Goal: Task Accomplishment & Management: Manage account settings

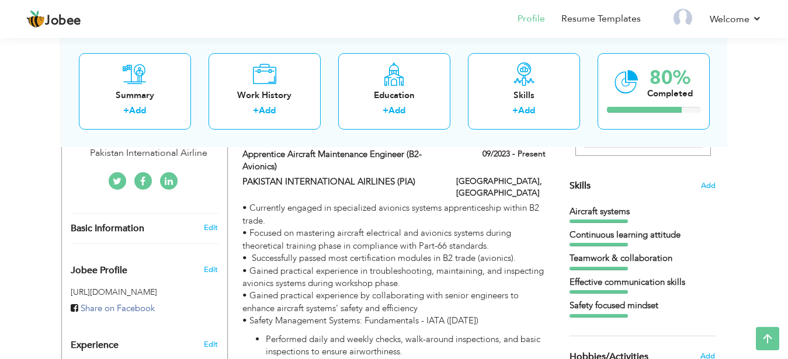
scroll to position [268, 0]
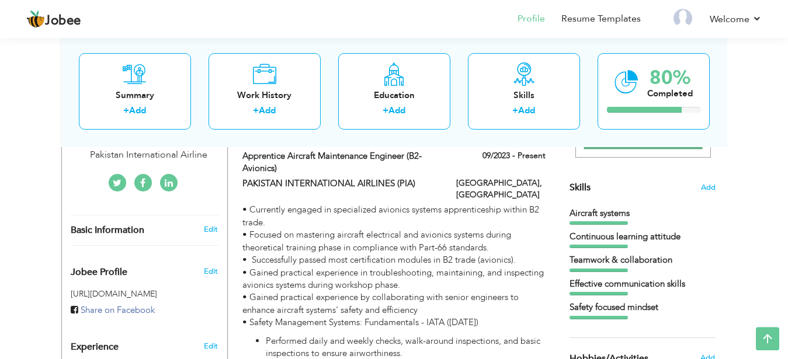
click at [584, 188] on span "Skills" at bounding box center [579, 187] width 21 height 13
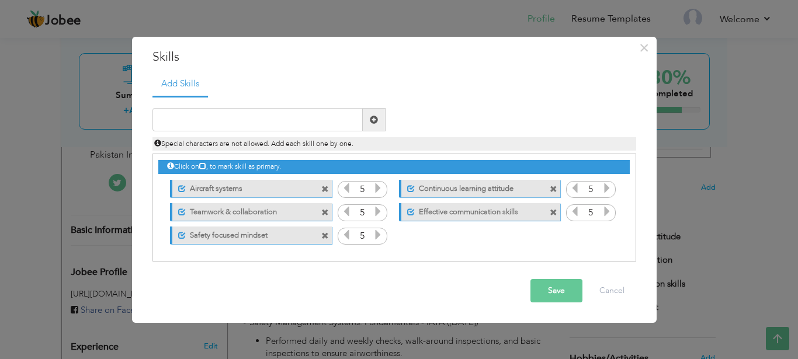
click at [555, 212] on span at bounding box center [553, 213] width 8 height 8
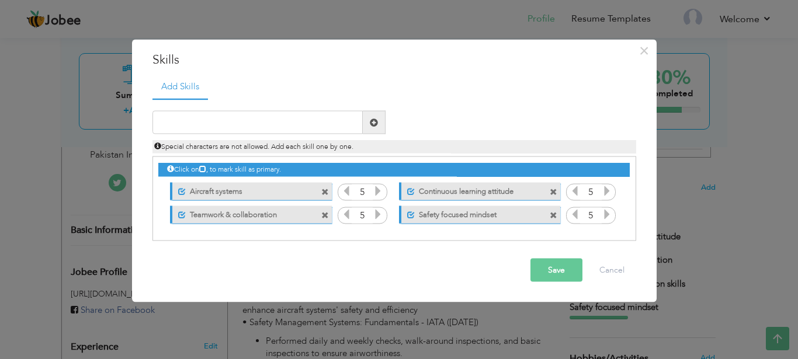
click at [552, 190] on span at bounding box center [553, 192] width 8 height 8
click at [329, 211] on span at bounding box center [325, 215] width 8 height 8
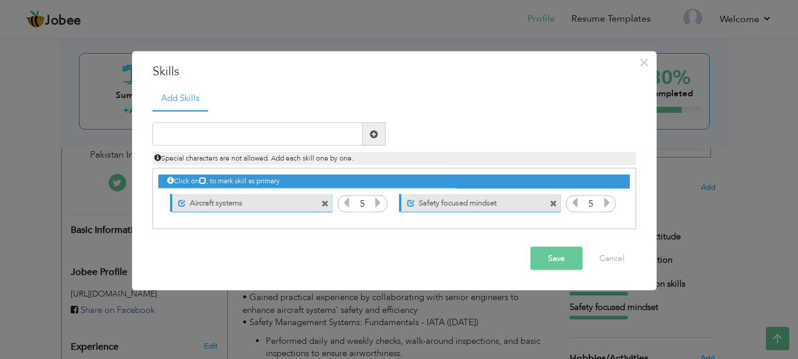
click at [552, 190] on div "Click on , to mark skill as primary. Unmark as primary skill. Aircraft systems …" at bounding box center [393, 192] width 471 height 46
click at [553, 204] on span at bounding box center [553, 204] width 8 height 8
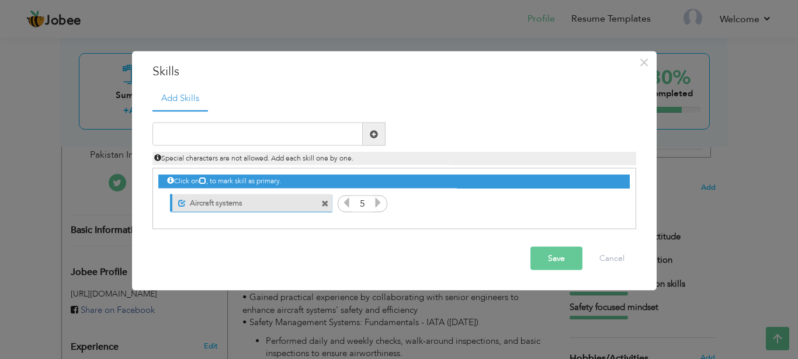
click at [325, 202] on span at bounding box center [325, 204] width 8 height 8
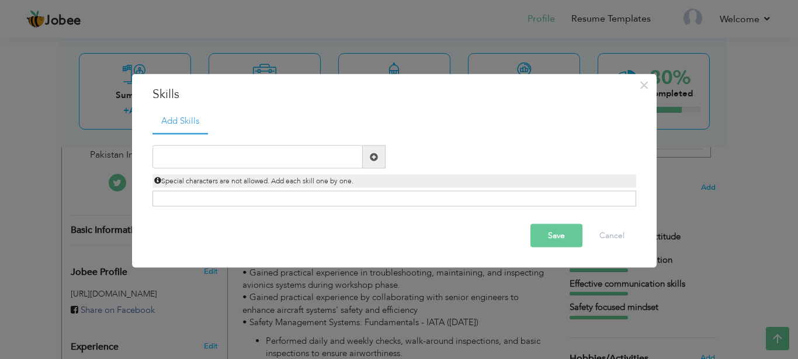
click at [325, 202] on div "Click on , to mark skill as primary." at bounding box center [393, 199] width 483 height 16
drag, startPoint x: 326, startPoint y: 201, endPoint x: 283, endPoint y: 142, distance: 72.3
click at [283, 142] on div "Duplicate entry" at bounding box center [393, 170] width 483 height 74
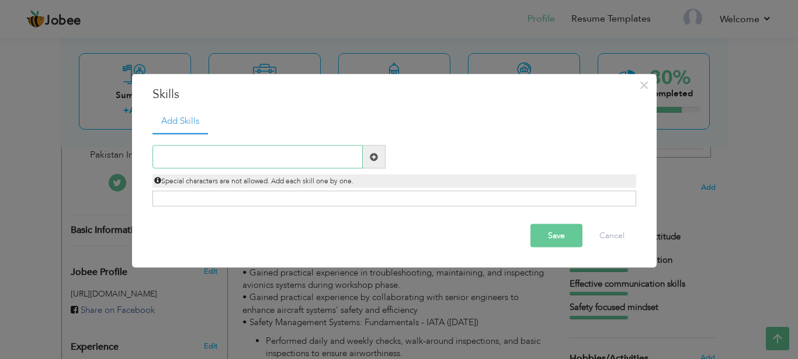
click at [290, 151] on input "text" at bounding box center [257, 156] width 210 height 23
click at [619, 226] on button "Cancel" at bounding box center [611, 235] width 48 height 23
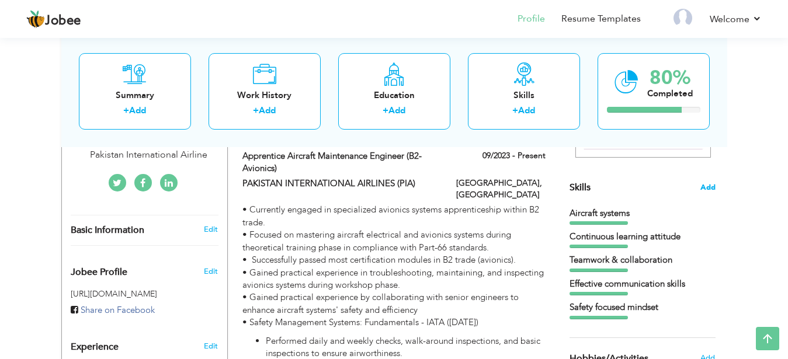
click at [709, 186] on span "Add" at bounding box center [707, 187] width 15 height 11
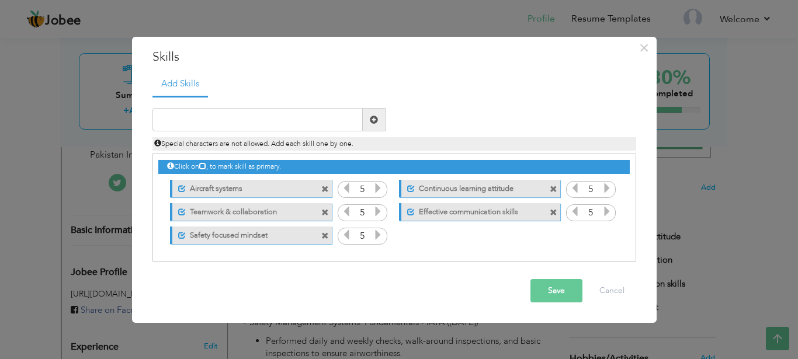
click at [322, 239] on span at bounding box center [325, 236] width 8 height 8
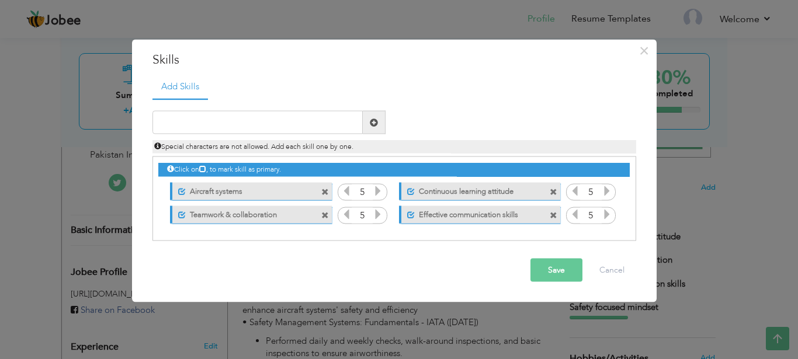
click at [322, 193] on span at bounding box center [325, 192] width 8 height 8
click at [549, 193] on span at bounding box center [553, 192] width 8 height 8
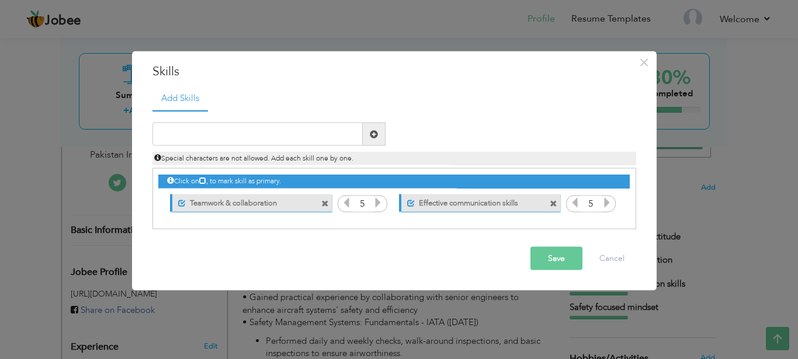
click at [322, 193] on div "Unmark as primary skill. Teamwork & collaboration" at bounding box center [247, 202] width 179 height 23
click at [324, 201] on span at bounding box center [325, 204] width 8 height 8
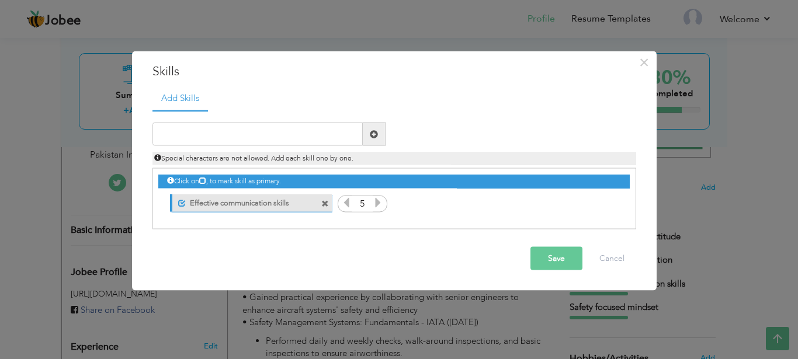
click at [324, 201] on span at bounding box center [325, 204] width 8 height 8
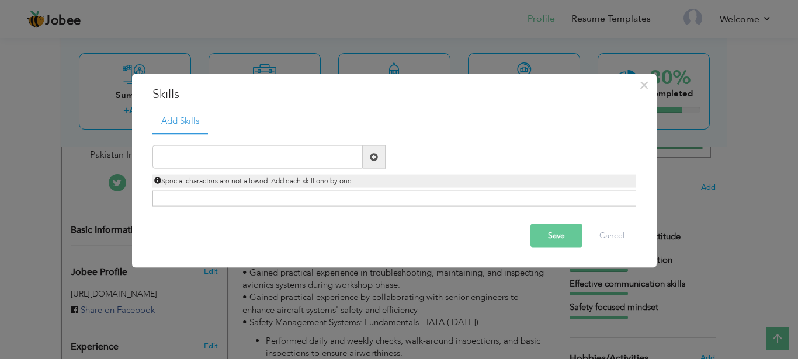
click at [559, 242] on button "Save" at bounding box center [556, 235] width 52 height 23
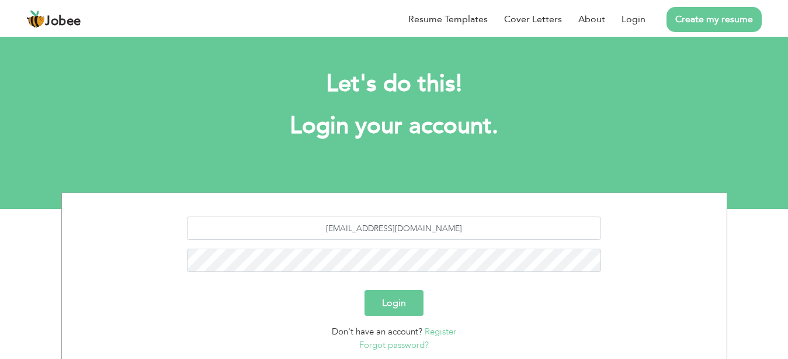
click at [398, 299] on button "Login" at bounding box center [393, 303] width 59 height 26
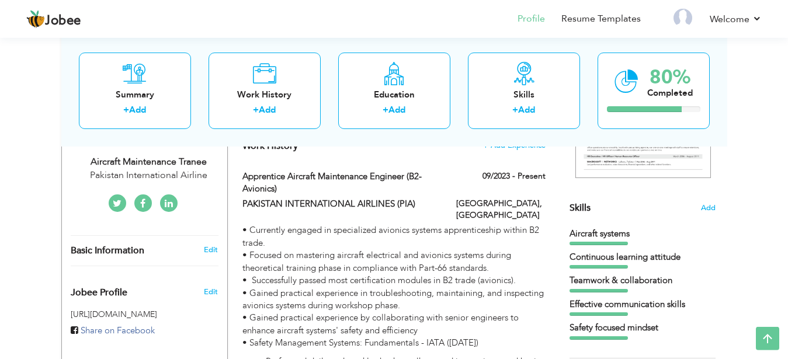
scroll to position [246, 0]
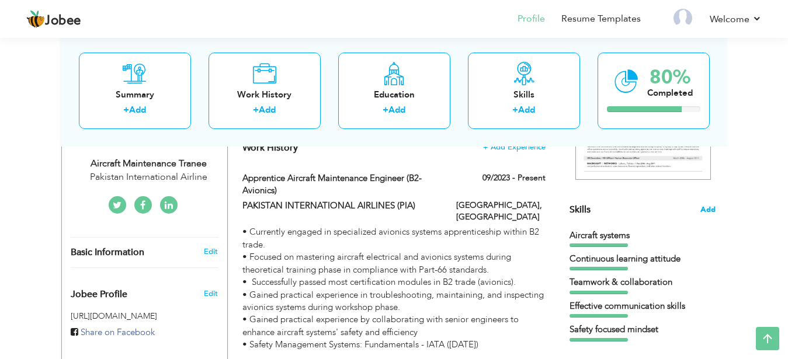
click at [705, 205] on span "Add" at bounding box center [707, 209] width 15 height 11
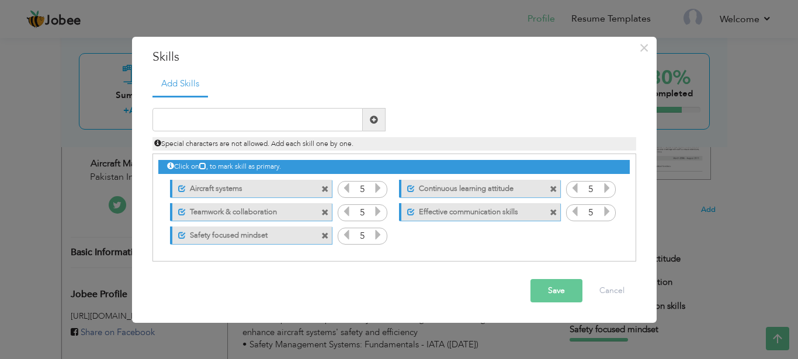
click at [325, 190] on span at bounding box center [325, 190] width 8 height 8
click at [549, 190] on span at bounding box center [553, 190] width 8 height 8
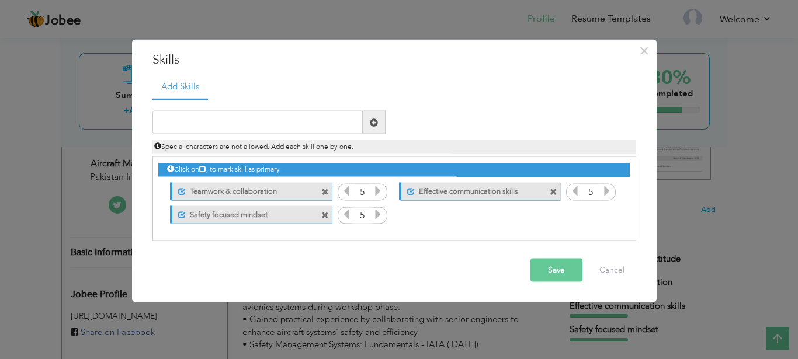
click at [325, 190] on span at bounding box center [325, 192] width 8 height 8
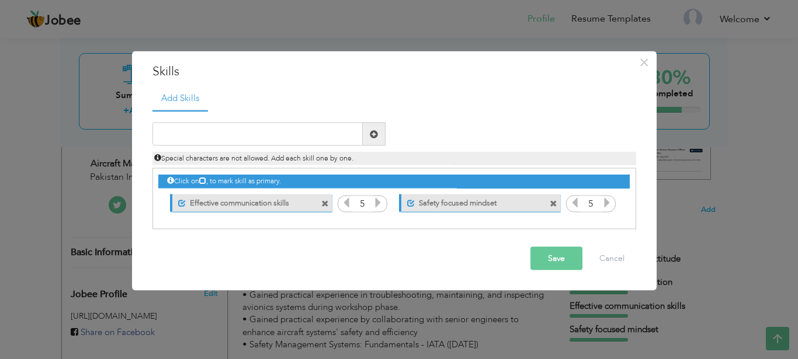
click at [325, 190] on div "Click on , to mark skill as primary. Unmark as primary skill. Aircraft systems …" at bounding box center [393, 192] width 471 height 46
click at [322, 202] on span at bounding box center [325, 204] width 8 height 8
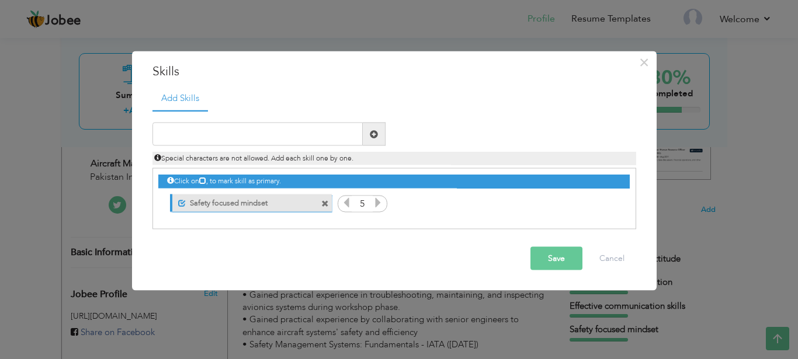
click at [322, 202] on span at bounding box center [325, 204] width 8 height 8
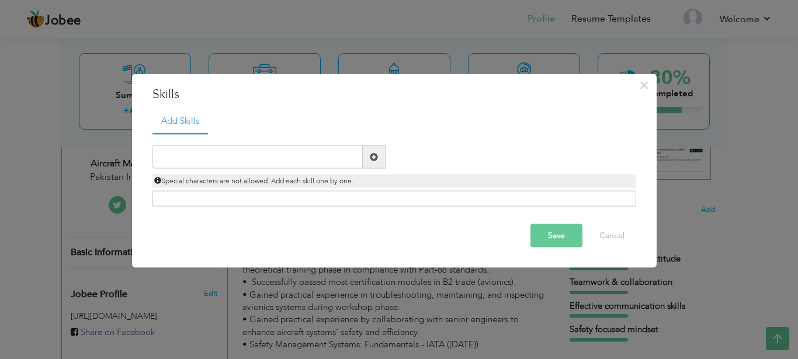
click at [551, 230] on button "Save" at bounding box center [556, 235] width 52 height 23
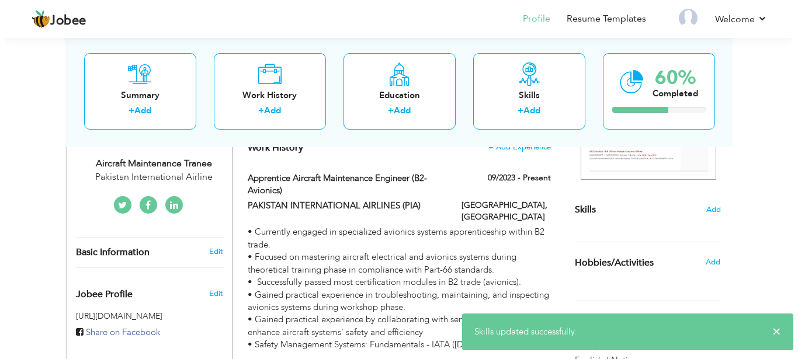
scroll to position [235, 0]
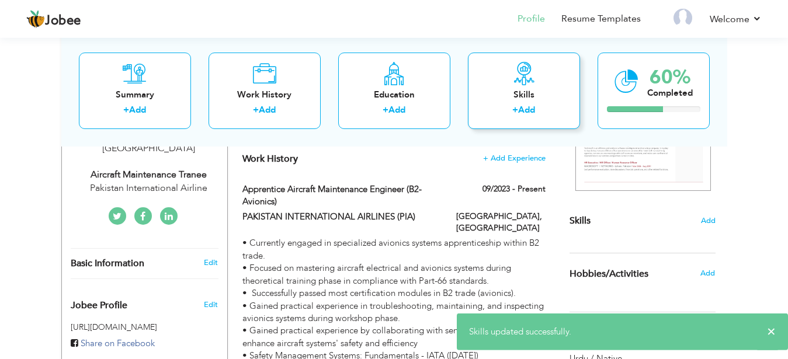
click at [527, 81] on icon at bounding box center [523, 73] width 23 height 23
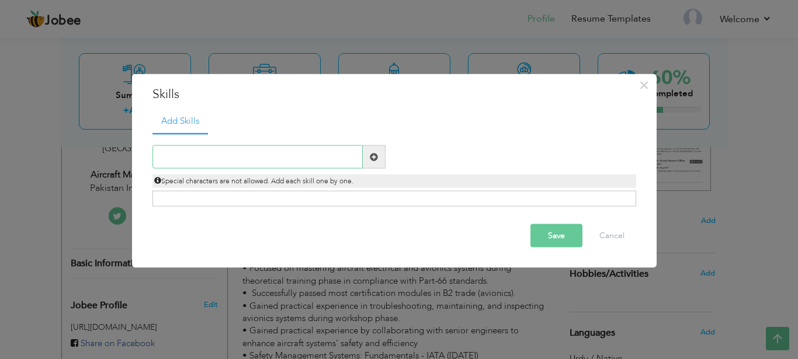
click at [155, 158] on input "text" at bounding box center [257, 156] width 210 height 23
type input "bbbbbbbbbbbbbbbbbbbbbbbbbbbbbbbbbbbbbbbbbbbbbbbbbb"
click at [378, 162] on span at bounding box center [374, 156] width 23 height 23
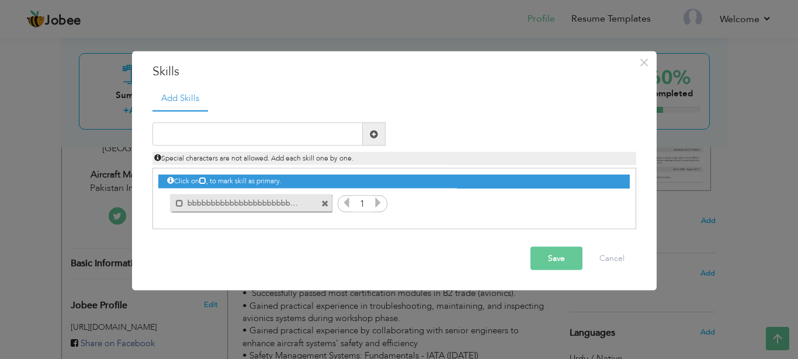
scroll to position [0, 0]
click at [324, 205] on span at bounding box center [325, 204] width 8 height 8
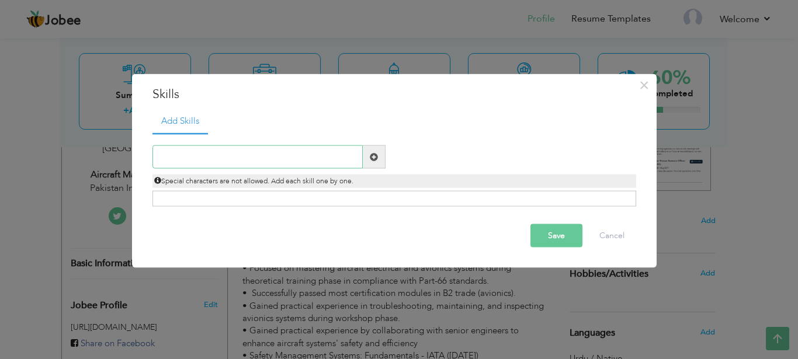
click at [154, 148] on input "text" at bounding box center [257, 156] width 210 height 23
type input "b"
click at [165, 152] on input "text" at bounding box center [257, 156] width 210 height 23
paste input "Ability to work effectively in a team environment"
click at [342, 157] on input "Ability to work effectively in a team environment" at bounding box center [257, 156] width 210 height 23
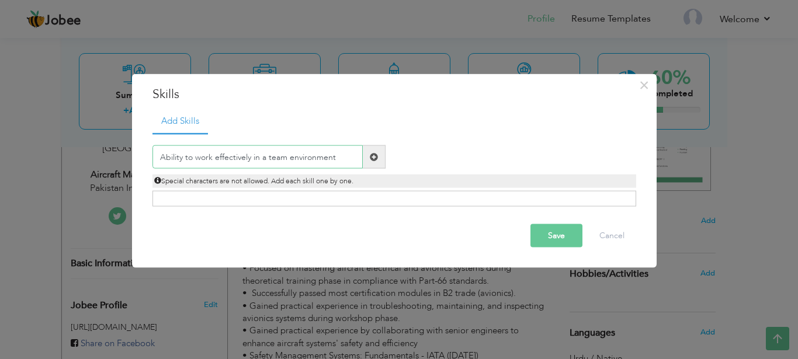
click at [342, 157] on input "Ability to work effectively in a team environment" at bounding box center [257, 156] width 210 height 23
click at [163, 154] on input "Ability to work effectively in a team environment" at bounding box center [257, 156] width 210 height 23
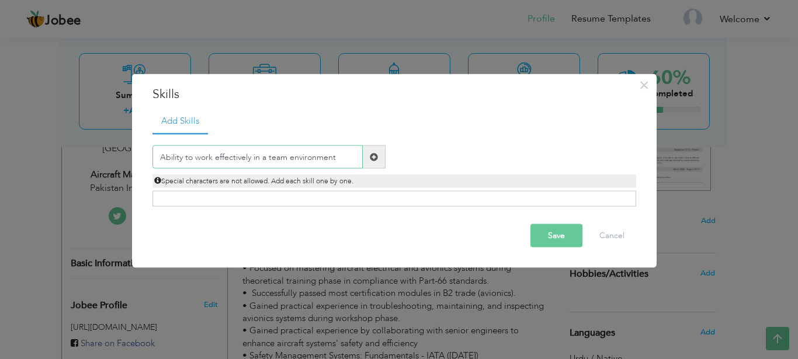
click at [184, 152] on input "Ability to work effectively in a team environment" at bounding box center [257, 156] width 210 height 23
type input "Ability to work effectively in a team environment"
click at [347, 158] on input "Ability to work effectively in a team environment" at bounding box center [257, 156] width 210 height 23
paste input "Hands-on experience with Boeing 777 and Airbus A32"
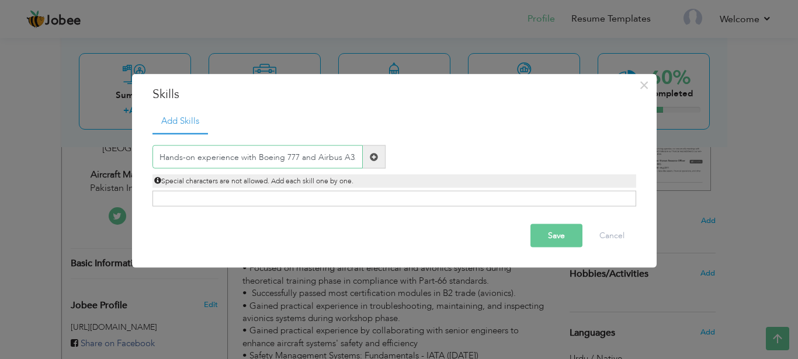
click at [354, 159] on input "Hands-on experience with Boeing 777 and Airbus A32" at bounding box center [257, 156] width 210 height 23
click at [159, 155] on input "Hands-on experience with Boeing 777 and Airbus A32" at bounding box center [257, 156] width 210 height 23
click at [360, 159] on input "Hands-on experience with Boeing 777 and Airbus A32" at bounding box center [257, 156] width 210 height 23
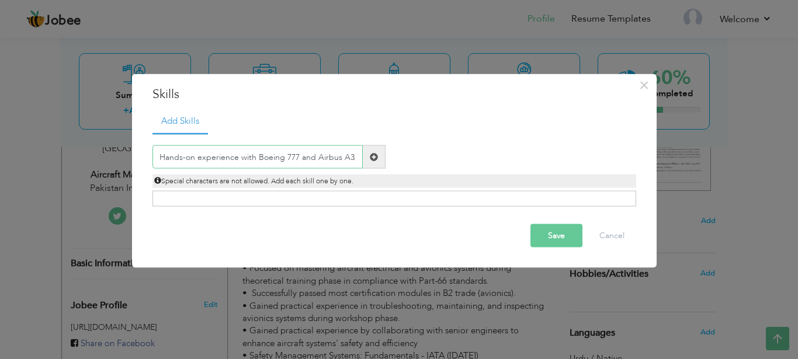
click at [284, 158] on input "Hands-on experience with Boeing 777 and Airbus A32" at bounding box center [257, 156] width 210 height 23
click at [355, 156] on input "Hands-on experience with Boeing777 and Airbus A32" at bounding box center [257, 156] width 210 height 23
type input "Hands-on experience with Boeing777 and Airbus A320"
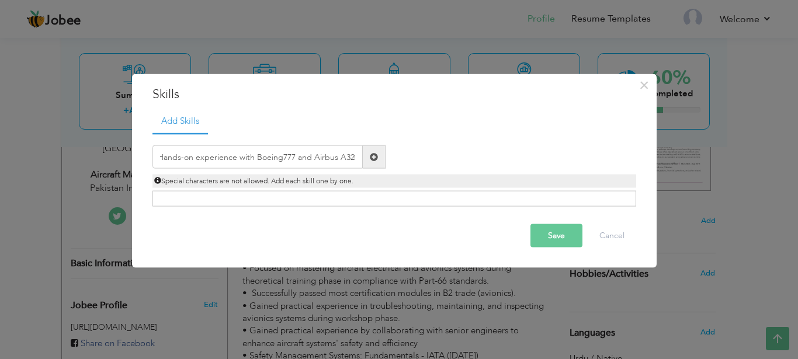
click at [543, 235] on button "Save" at bounding box center [556, 235] width 52 height 23
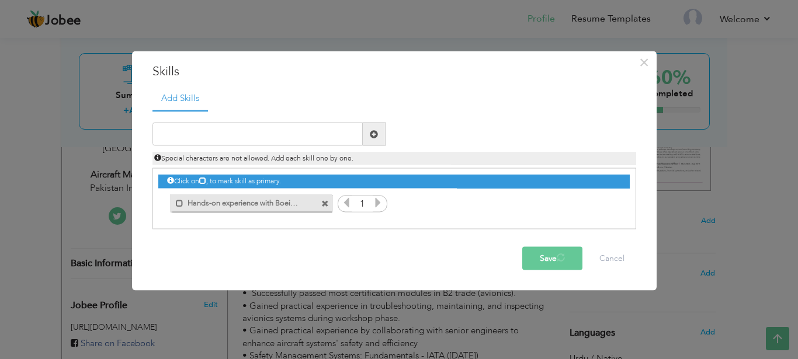
scroll to position [0, 0]
click at [202, 179] on div "Click on , to mark skill as primary." at bounding box center [393, 181] width 471 height 13
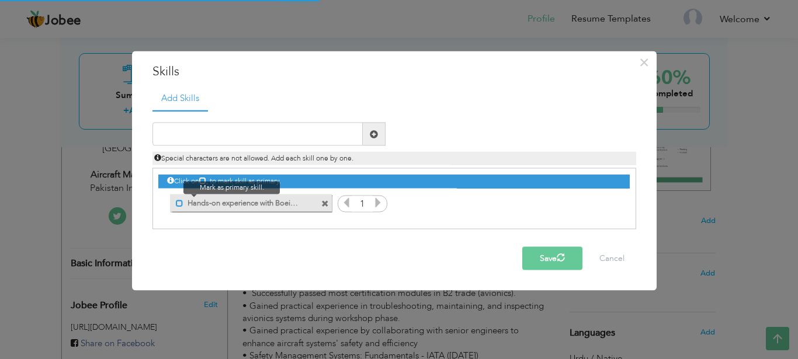
click at [177, 206] on span at bounding box center [180, 203] width 8 height 8
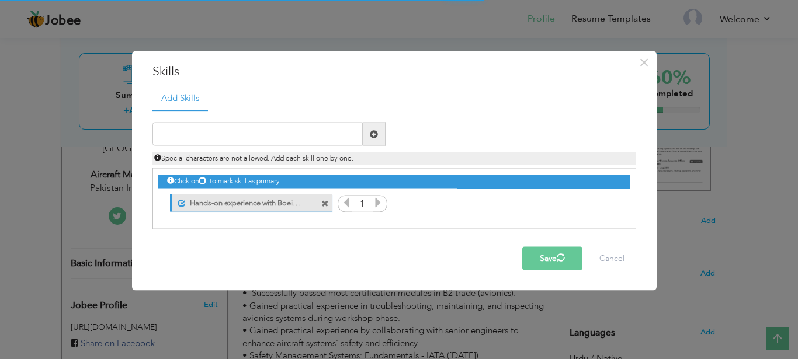
click at [345, 206] on icon at bounding box center [346, 202] width 11 height 11
click at [323, 201] on span at bounding box center [325, 204] width 8 height 8
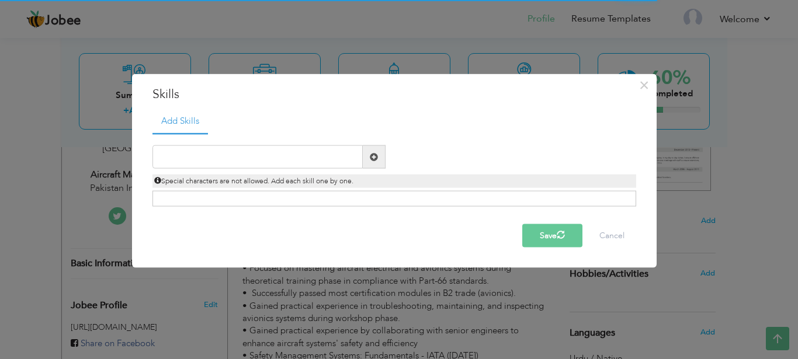
click at [309, 169] on div "Duplicate entry Special characters are not allowed. Add each skill one by one." at bounding box center [394, 166] width 501 height 43
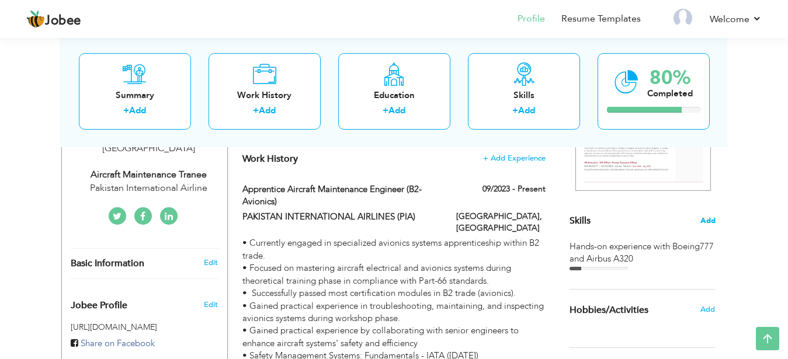
click at [707, 221] on span "Add" at bounding box center [707, 220] width 15 height 11
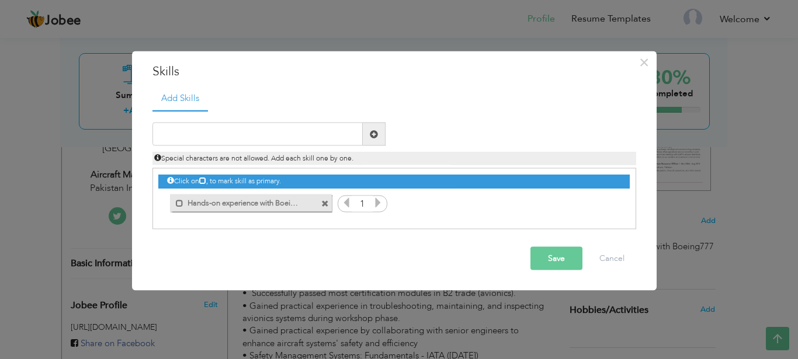
click at [326, 203] on span at bounding box center [325, 204] width 8 height 8
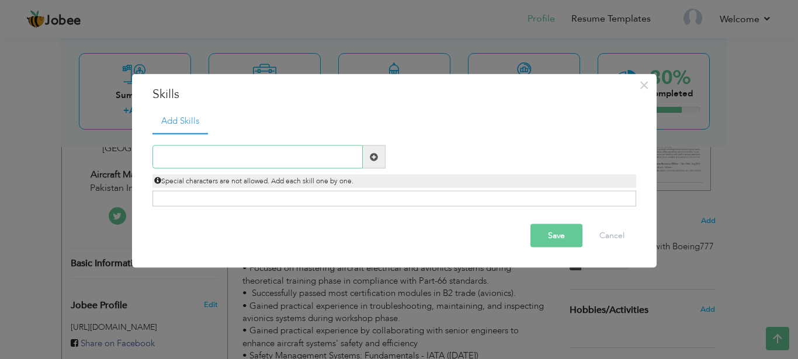
click at [314, 166] on input "text" at bounding box center [257, 156] width 210 height 23
click at [245, 158] on input "text" at bounding box center [257, 156] width 210 height 23
paste input "Experience with Boeing 777 and Airbus A320 during"
click at [245, 157] on input "Experience with Boeing 777 and Airbus A320 during" at bounding box center [257, 156] width 210 height 23
click at [350, 159] on input "Experience with Boeing 777 and Airbus A320 during" at bounding box center [257, 156] width 210 height 23
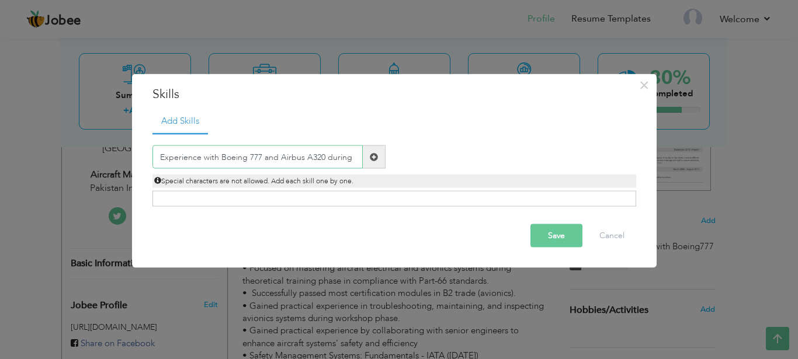
click at [353, 151] on input "Experience with Boeing 777 and Airbus A320 during" at bounding box center [257, 156] width 210 height 23
click at [350, 162] on input "Experience with Boeing 777 and Airbus A320 during" at bounding box center [257, 156] width 210 height 23
type input "Experience during"
paste input "Hands-on experience with Boeing 777 and Airbus A32"
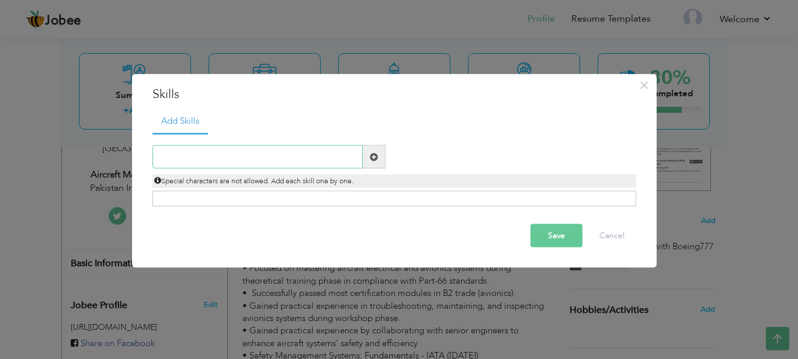
type input "Hands-on experience with Boeing 777 and Airbus A32"
click at [272, 152] on input "text" at bounding box center [257, 156] width 210 height 23
paste input "Hands-on experience with Boeing 777 and Airbus A32"
type input "Hands-and Airbus A32on experience with Boeing 777"
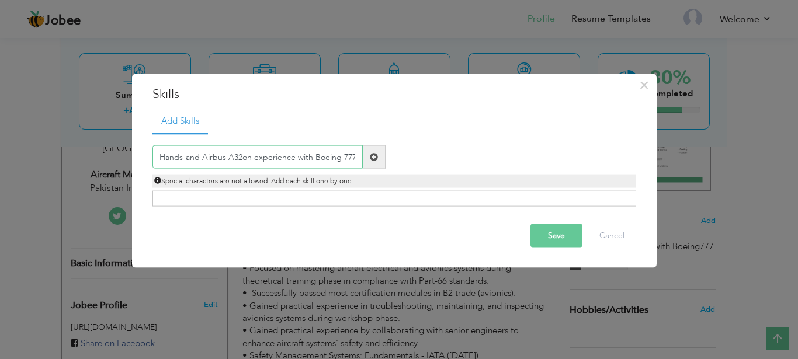
scroll to position [0, 0]
drag, startPoint x: 353, startPoint y: 155, endPoint x: 136, endPoint y: 155, distance: 216.6
click at [152, 155] on input "Hands-and Airbus A32on experience with Boeing 777" at bounding box center [257, 156] width 210 height 23
click at [249, 164] on input "text" at bounding box center [257, 156] width 210 height 23
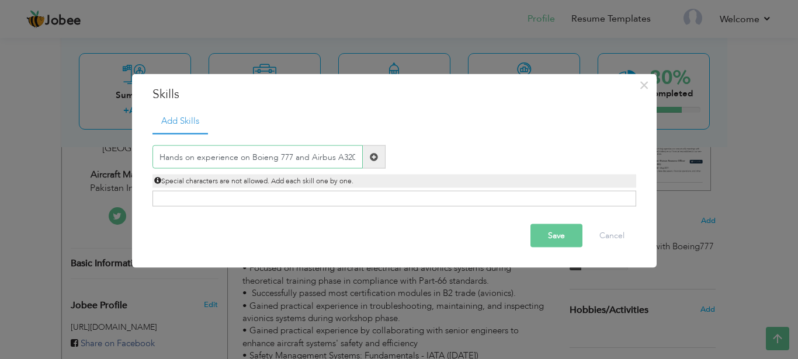
click at [187, 159] on input "Hands on experience on Boieng 777 and Airbus A320" at bounding box center [257, 156] width 210 height 23
type input "Hands-on experience on Boieng 777 and Airbus A320"
click at [373, 156] on span at bounding box center [374, 156] width 8 height 8
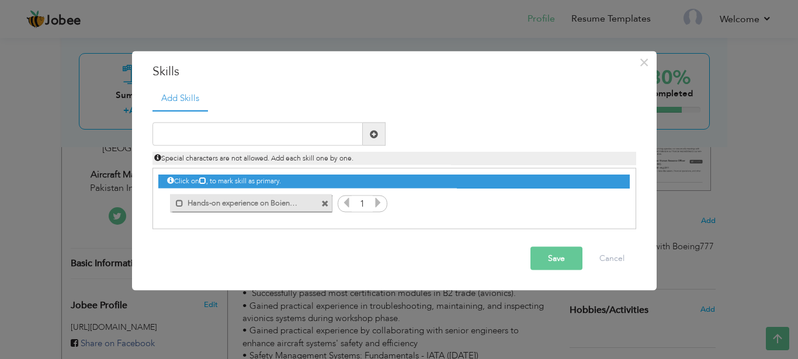
click at [375, 206] on icon at bounding box center [377, 202] width 11 height 11
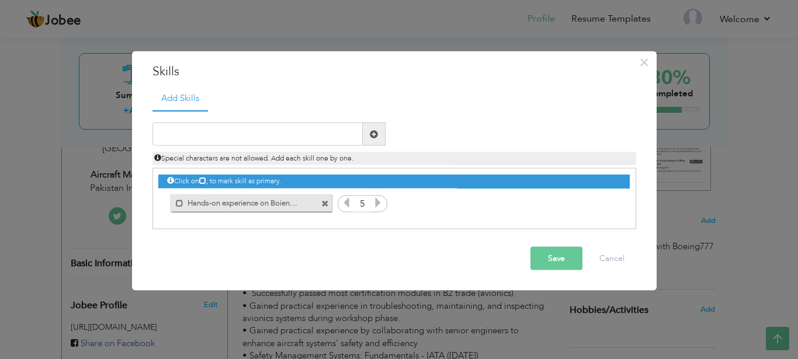
click at [375, 206] on icon at bounding box center [377, 202] width 11 height 11
click at [269, 135] on input "text" at bounding box center [257, 134] width 210 height 23
click at [245, 132] on input "text" at bounding box center [257, 134] width 210 height 23
paste input "Proficient in daily, weekly and transit checks"
type input "Proficient in daily, weekly and transit checks"
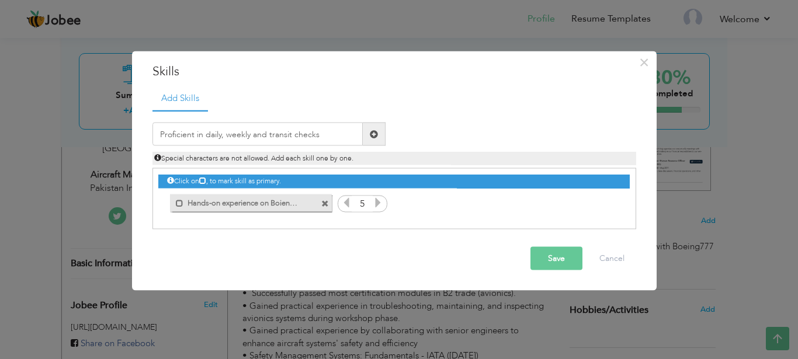
click at [378, 129] on span at bounding box center [374, 134] width 23 height 23
click at [340, 135] on input "text" at bounding box center [257, 134] width 210 height 23
paste input "Proficient in daily, weekly and transit checks"
click at [225, 133] on input "Proficient in daily, weekly and transit checks" at bounding box center [257, 134] width 210 height 23
type input "Proficient in daily weekly and transit checks"
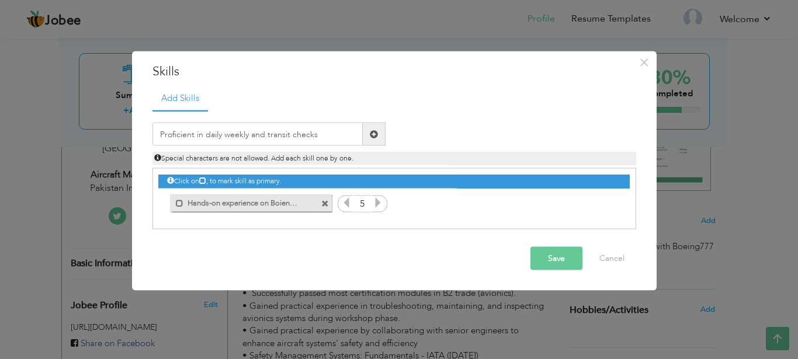
click at [381, 137] on span at bounding box center [374, 134] width 23 height 23
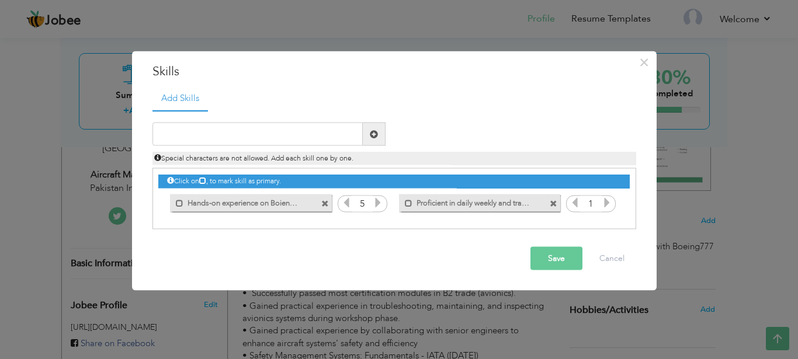
click at [610, 203] on icon at bounding box center [606, 202] width 11 height 11
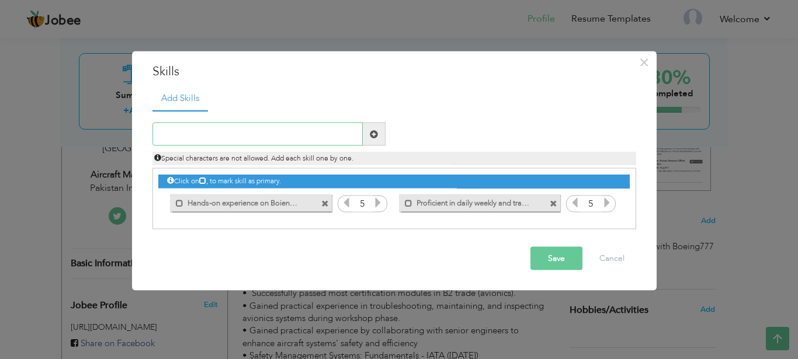
click at [261, 134] on input "text" at bounding box center [257, 134] width 210 height 23
click at [208, 128] on input "text" at bounding box center [257, 134] width 210 height 23
paste input "Knowledge of AMM, IPC, MEL and FIM manuals"
type input "Knowledge of AMM, IPC, MEL and FIM manuals"
click at [378, 134] on span at bounding box center [374, 134] width 23 height 23
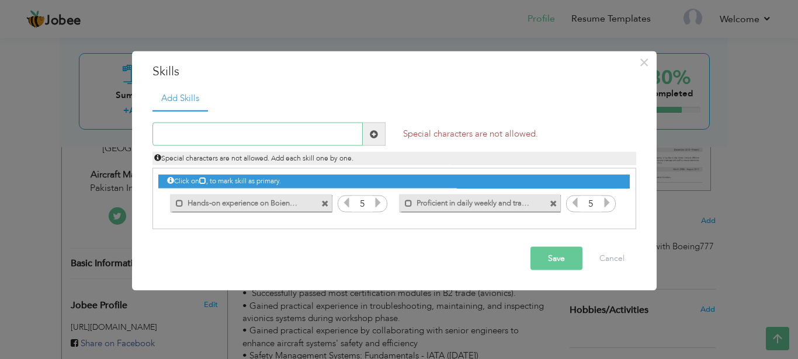
click at [299, 131] on input "text" at bounding box center [257, 134] width 210 height 23
paste input "Knowledge of AMM, IPC, MEL and FIM manuals"
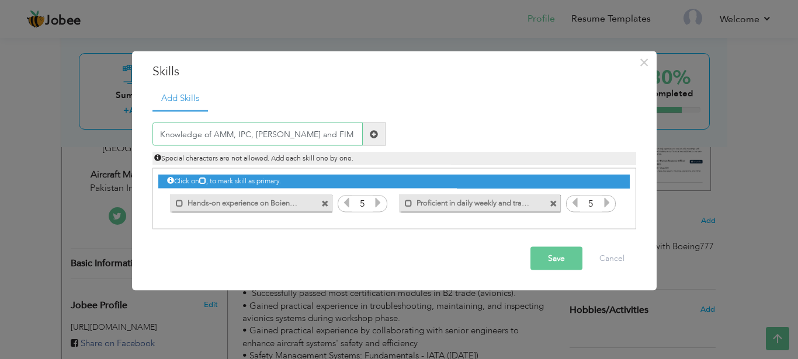
click at [235, 135] on input "Knowledge of AMM, IPC, MEL and FIM manuals" at bounding box center [257, 134] width 210 height 23
click at [253, 136] on input "Knowledge of AMM IPC, MEL and FIM manuals" at bounding box center [257, 134] width 210 height 23
type input "Knowledge of AMM IPC [PERSON_NAME] and FIM manuals"
click at [377, 130] on span at bounding box center [374, 134] width 8 height 8
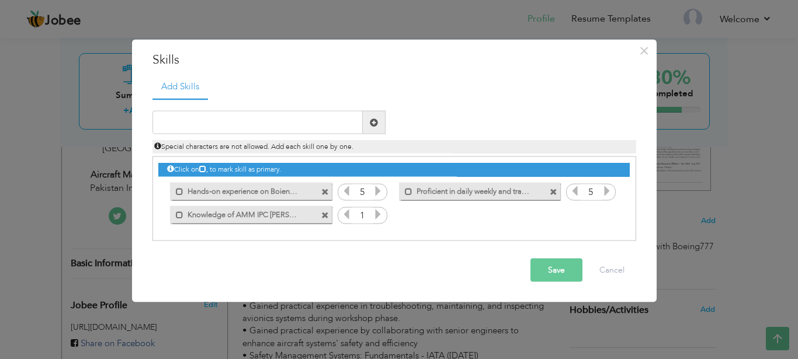
click at [379, 217] on icon at bounding box center [377, 214] width 11 height 11
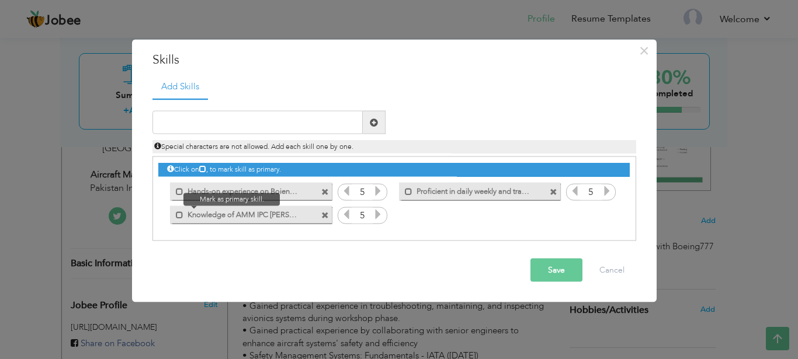
click at [173, 216] on span at bounding box center [176, 212] width 13 height 12
click at [180, 215] on span at bounding box center [180, 215] width 8 height 8
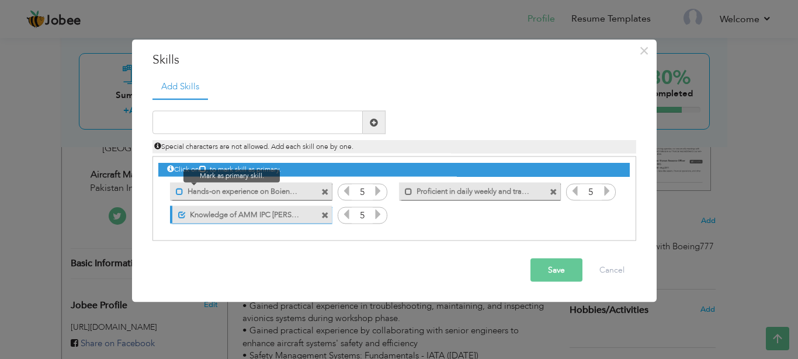
click at [181, 193] on span at bounding box center [180, 191] width 8 height 8
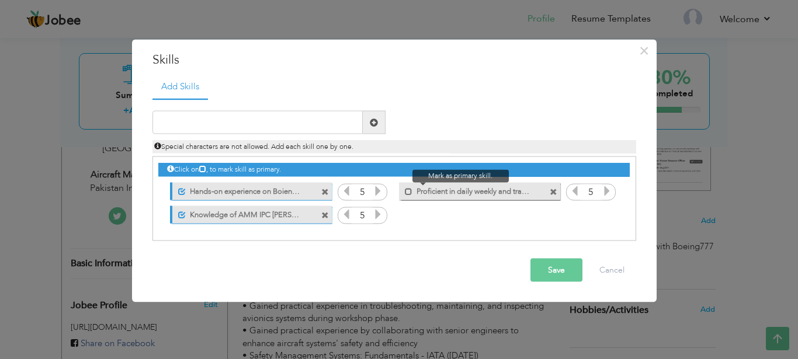
click at [405, 190] on span at bounding box center [405, 188] width 13 height 12
click at [313, 122] on input "text" at bounding box center [257, 122] width 210 height 23
click at [281, 114] on input "text" at bounding box center [257, 122] width 210 height 23
paste input "Strong teamwork, safety focus and technical accura"
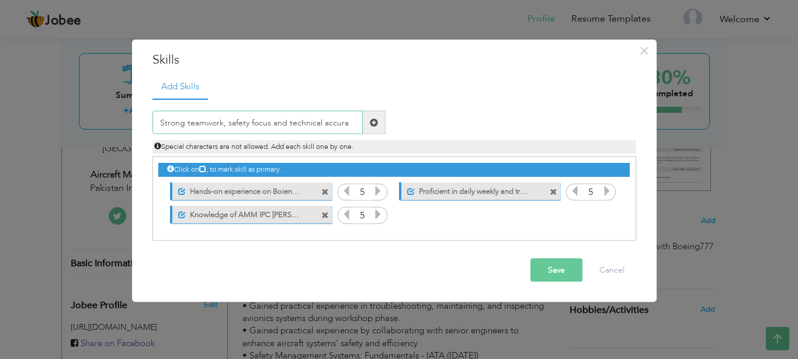
click at [222, 123] on input "Strong teamwork, safety focus and technical accura" at bounding box center [257, 122] width 210 height 23
click at [357, 121] on input "Strong teamwork safety focus and technical accurac" at bounding box center [257, 122] width 210 height 23
click at [266, 121] on input "Strong teamwork safety focus and technical accurac" at bounding box center [257, 122] width 210 height 23
type input "Strong teamwork and safety focused"
click at [373, 127] on span at bounding box center [374, 122] width 23 height 23
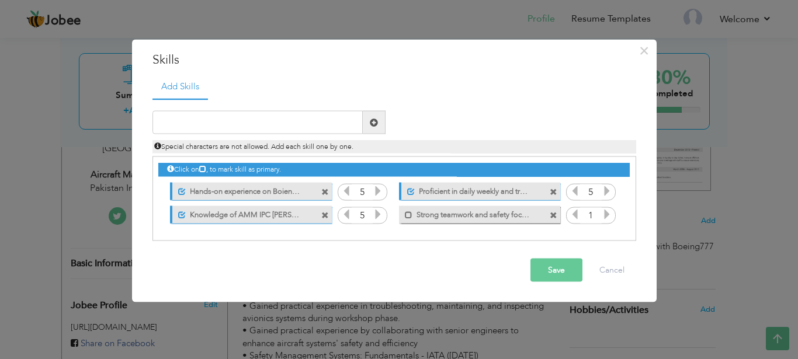
click at [605, 211] on icon at bounding box center [606, 214] width 11 height 11
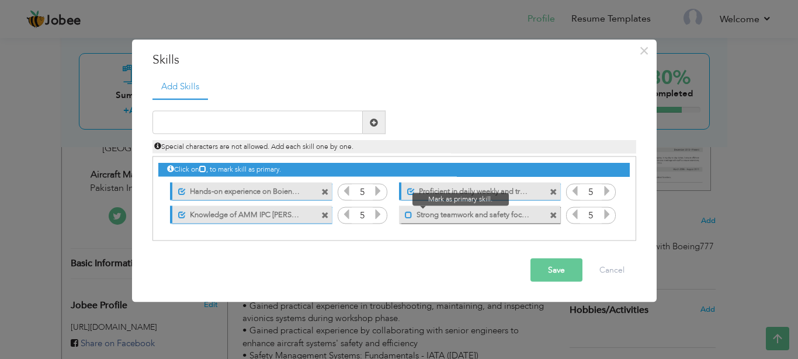
click at [410, 216] on span at bounding box center [409, 215] width 8 height 8
click at [288, 128] on input "text" at bounding box center [257, 122] width 210 height 23
paste input "Time management with focus on task prioritization"
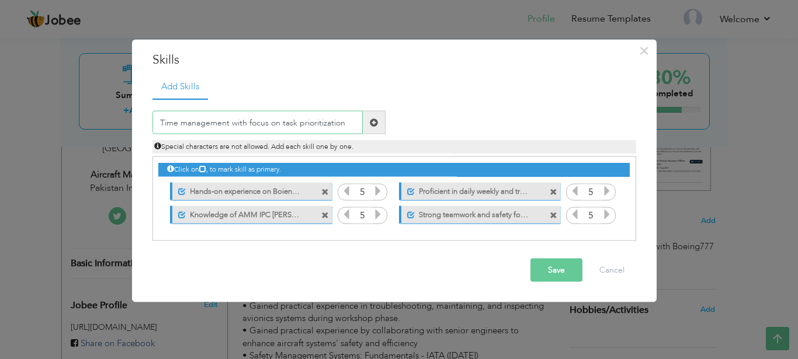
type input "Time management with focus on task prioritization"
click at [372, 123] on span at bounding box center [374, 122] width 8 height 8
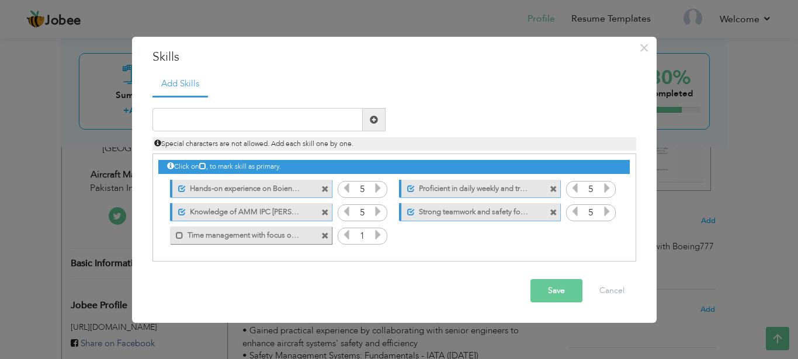
click at [375, 236] on icon at bounding box center [377, 234] width 11 height 11
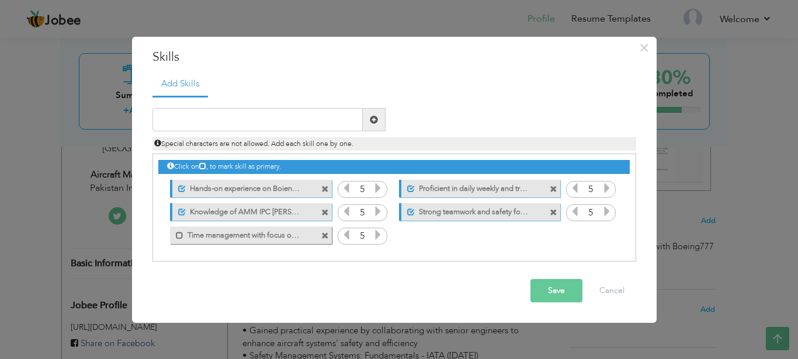
click at [375, 236] on icon at bounding box center [377, 234] width 11 height 11
click at [176, 234] on span at bounding box center [180, 236] width 8 height 8
click at [305, 114] on input "text" at bounding box center [257, 119] width 210 height 23
click at [245, 124] on input "text" at bounding box center [257, 119] width 210 height 23
paste input "Commitment to continuous learning and skill develo"
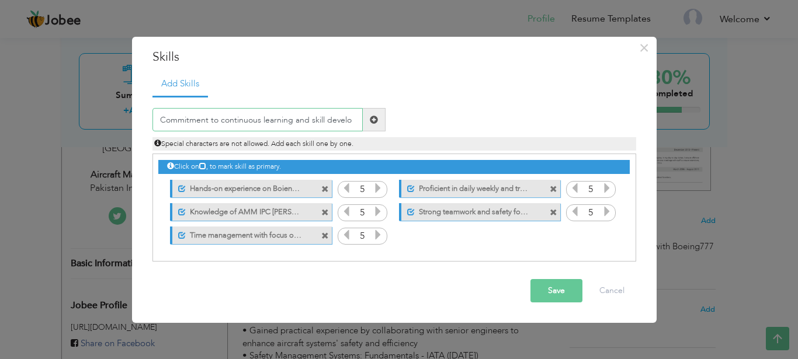
click at [325, 118] on input "Commitment to continuous learning and skill develo" at bounding box center [257, 119] width 210 height 23
type input "Commitment to continuous learning and development"
click at [375, 120] on span at bounding box center [374, 120] width 8 height 8
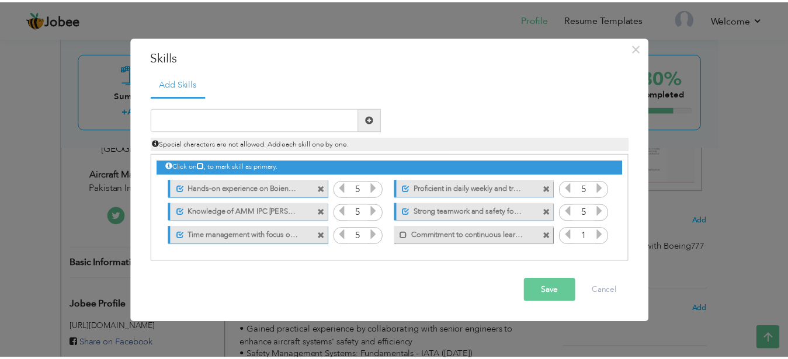
scroll to position [0, 0]
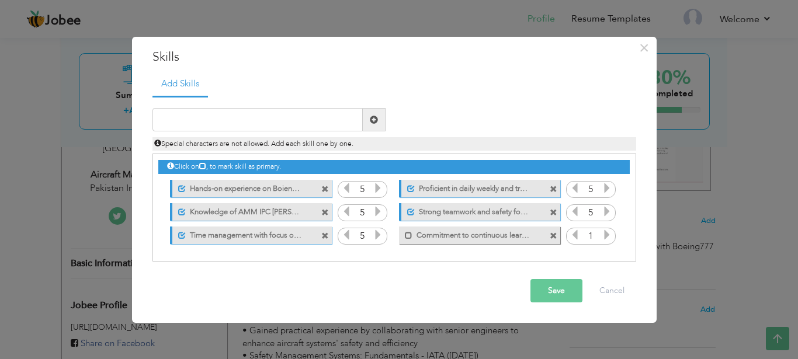
click at [609, 236] on icon at bounding box center [606, 234] width 11 height 11
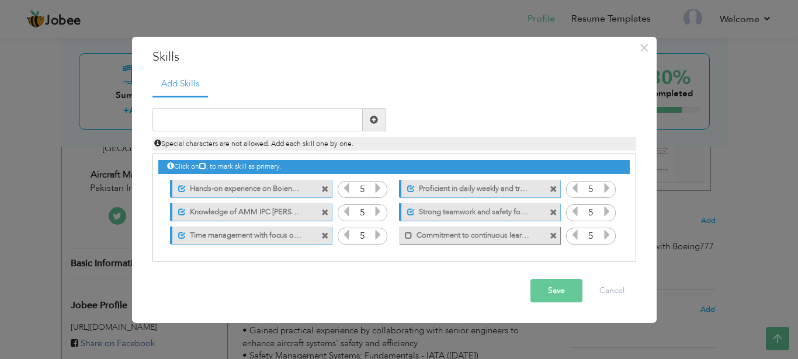
click at [609, 236] on icon at bounding box center [606, 234] width 11 height 11
click at [409, 235] on span at bounding box center [409, 236] width 8 height 8
click at [213, 119] on input "text" at bounding box center [257, 119] width 210 height 23
paste input "Strong analytical and troubleshooting mindset"
type input "Strong analytical and troubleshooting mindset"
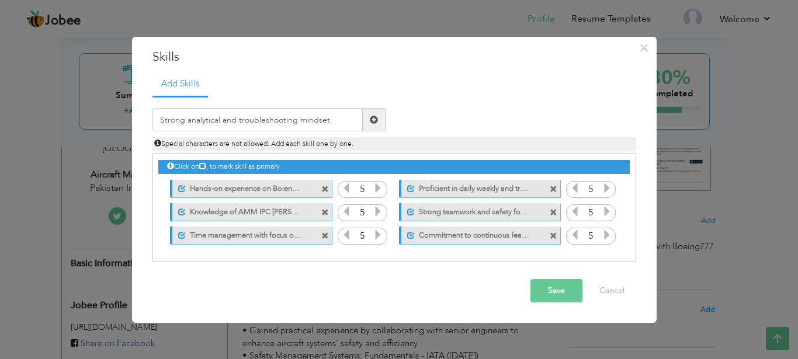
click at [377, 124] on span at bounding box center [374, 120] width 8 height 8
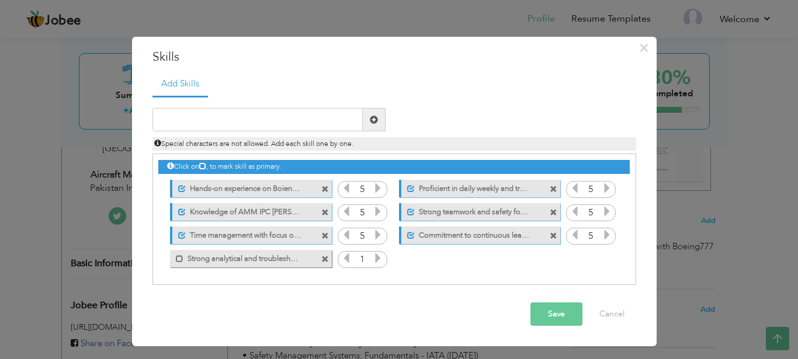
click at [378, 260] on icon at bounding box center [377, 258] width 11 height 11
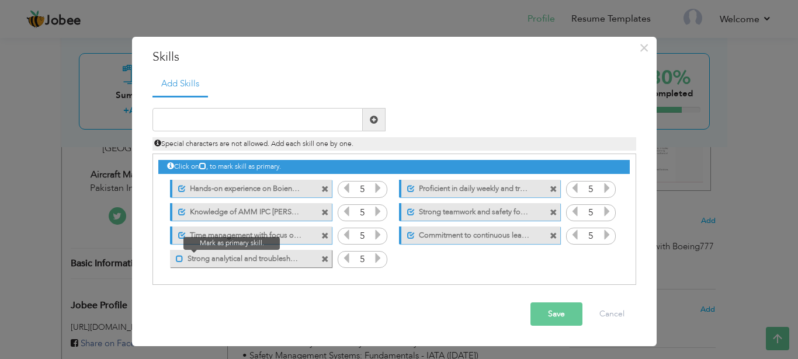
click at [177, 260] on span at bounding box center [180, 259] width 8 height 8
click at [273, 111] on input "text" at bounding box center [257, 119] width 210 height 23
paste input "Quick adaptability to dynamic and high-pressure co"
type input "Quick adaptability to dynamic and high-pressure co"
click at [547, 314] on button "Save" at bounding box center [556, 313] width 52 height 23
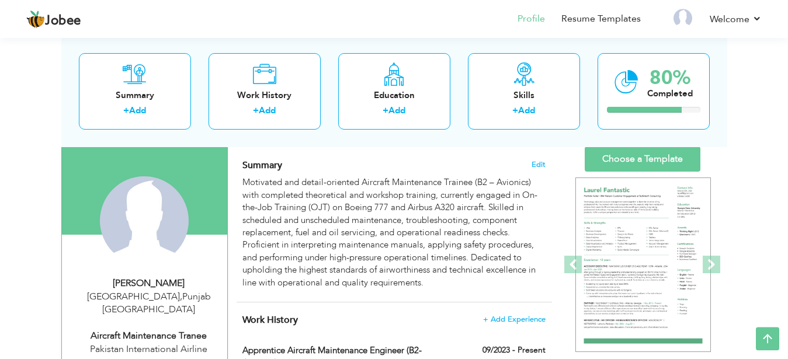
scroll to position [77, 0]
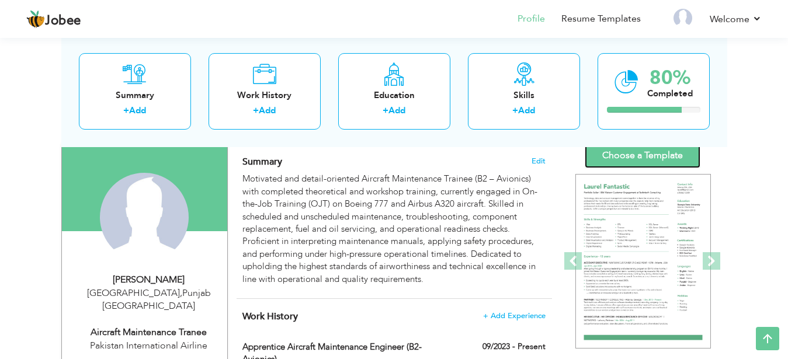
click at [651, 162] on link "Choose a Template" at bounding box center [642, 155] width 116 height 25
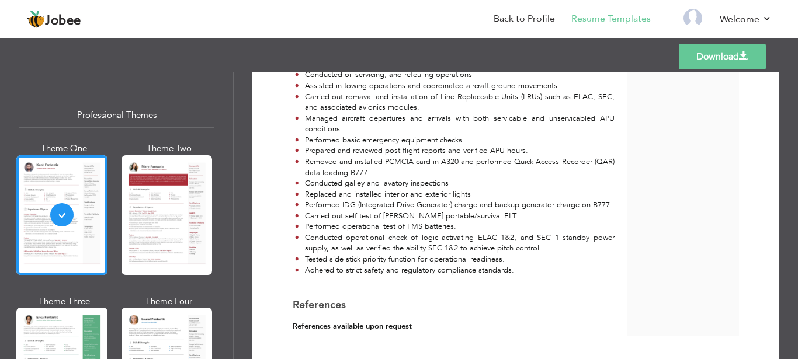
scroll to position [607, 0]
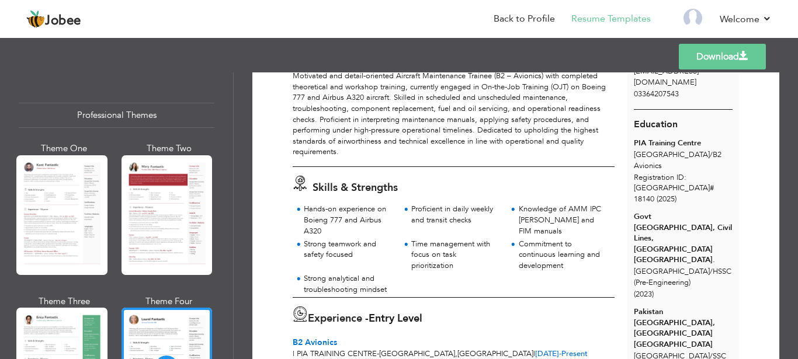
scroll to position [79, 0]
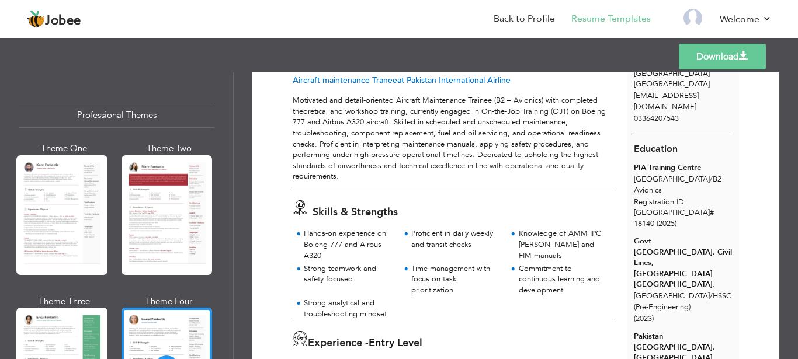
click at [691, 63] on link "Download" at bounding box center [721, 57] width 87 height 26
